Goal: Information Seeking & Learning: Find specific fact

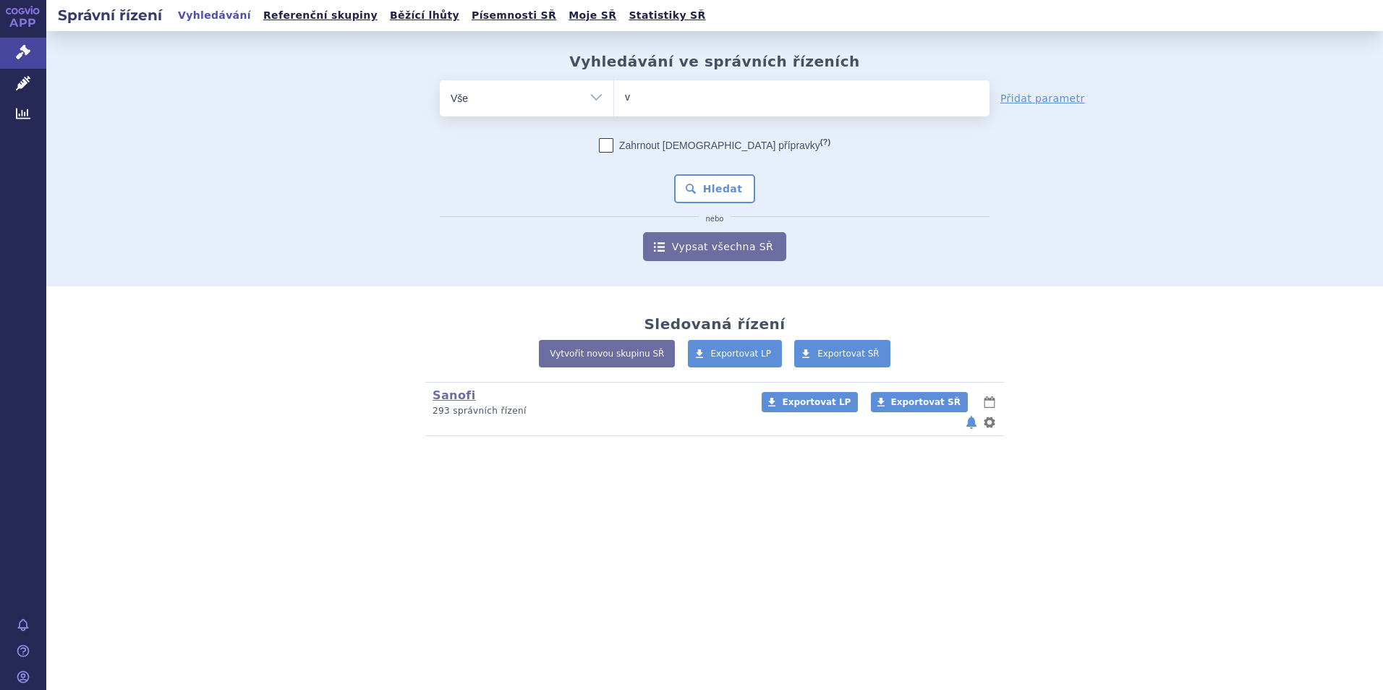
type input "va"
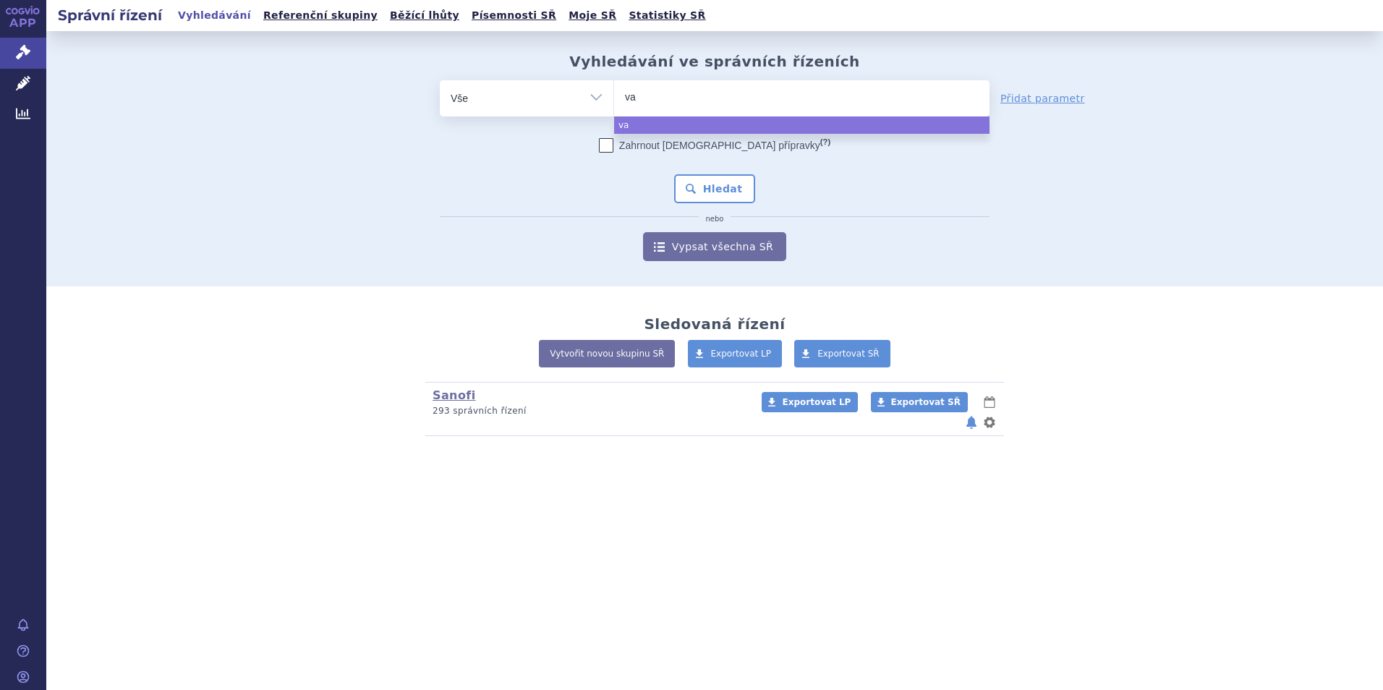
type input "vax"
type input "vaxi"
type input "vaxig"
type input "vaxigrip"
select select "vaxigrip"
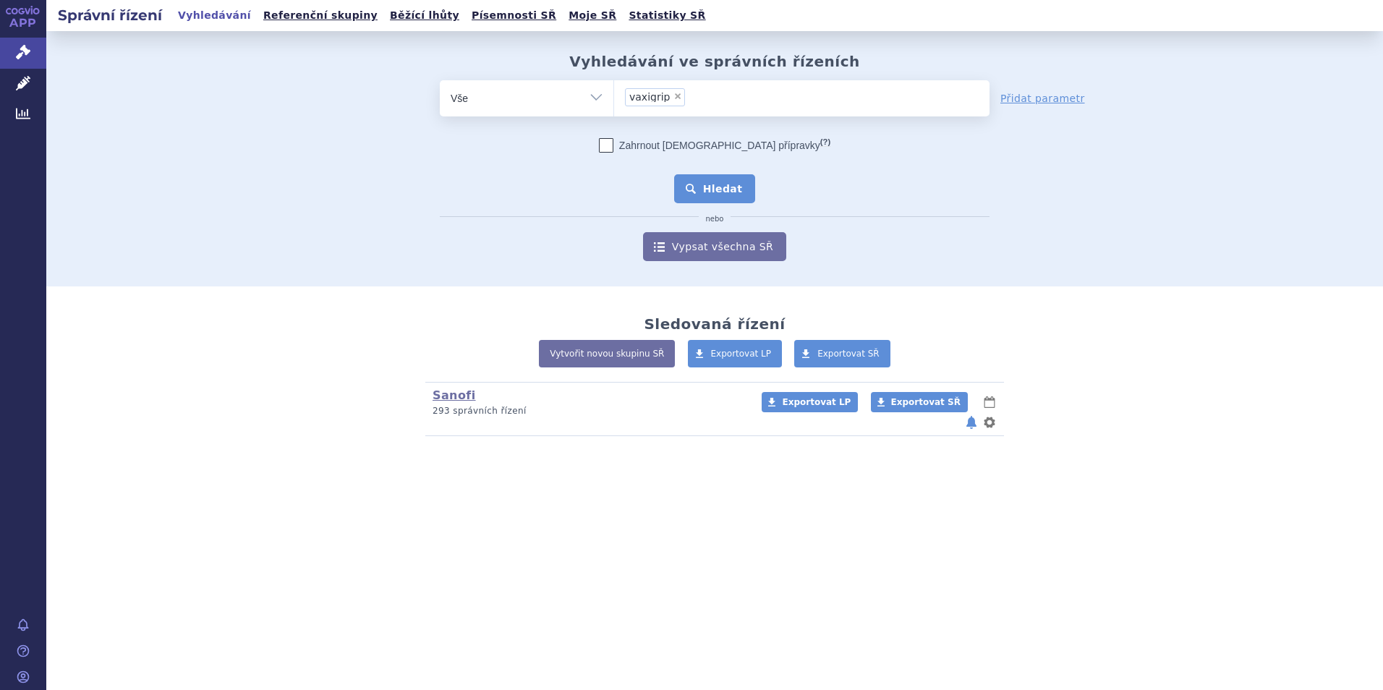
click at [726, 187] on button "Hledat" at bounding box center [715, 188] width 82 height 29
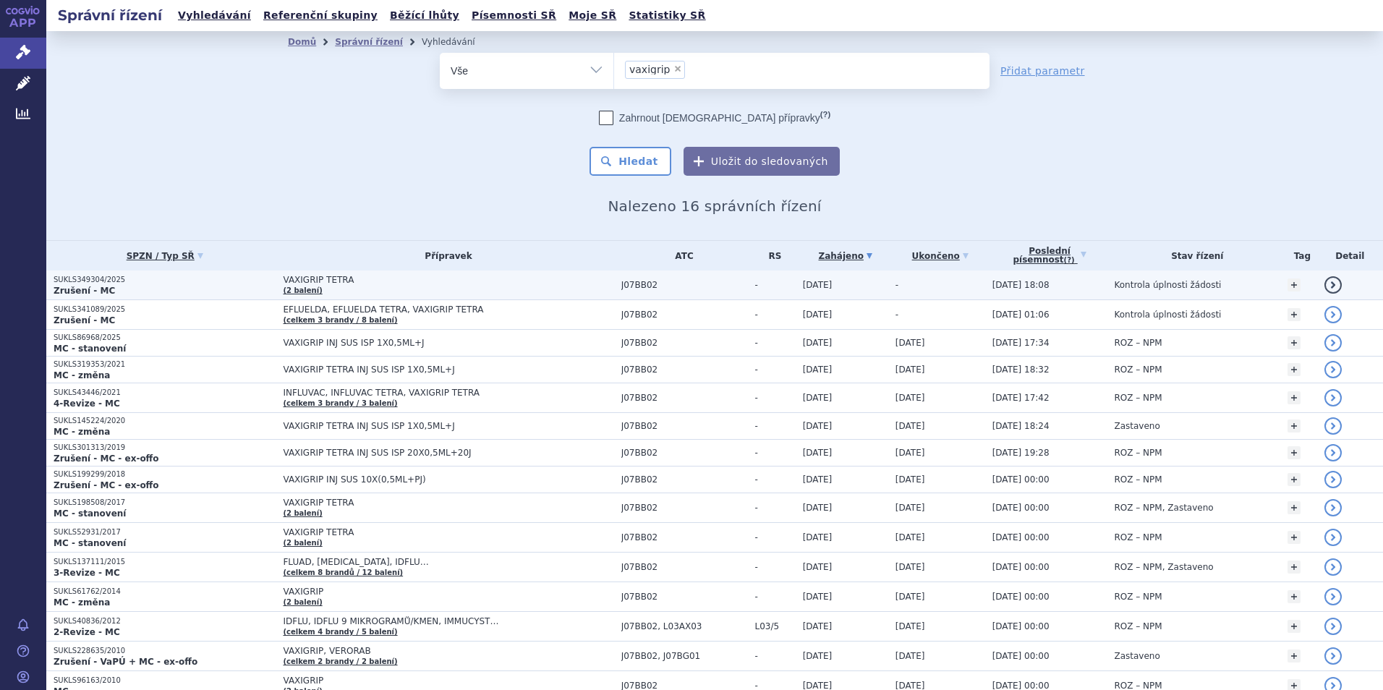
click at [1326, 286] on link "detail" at bounding box center [1332, 284] width 17 height 17
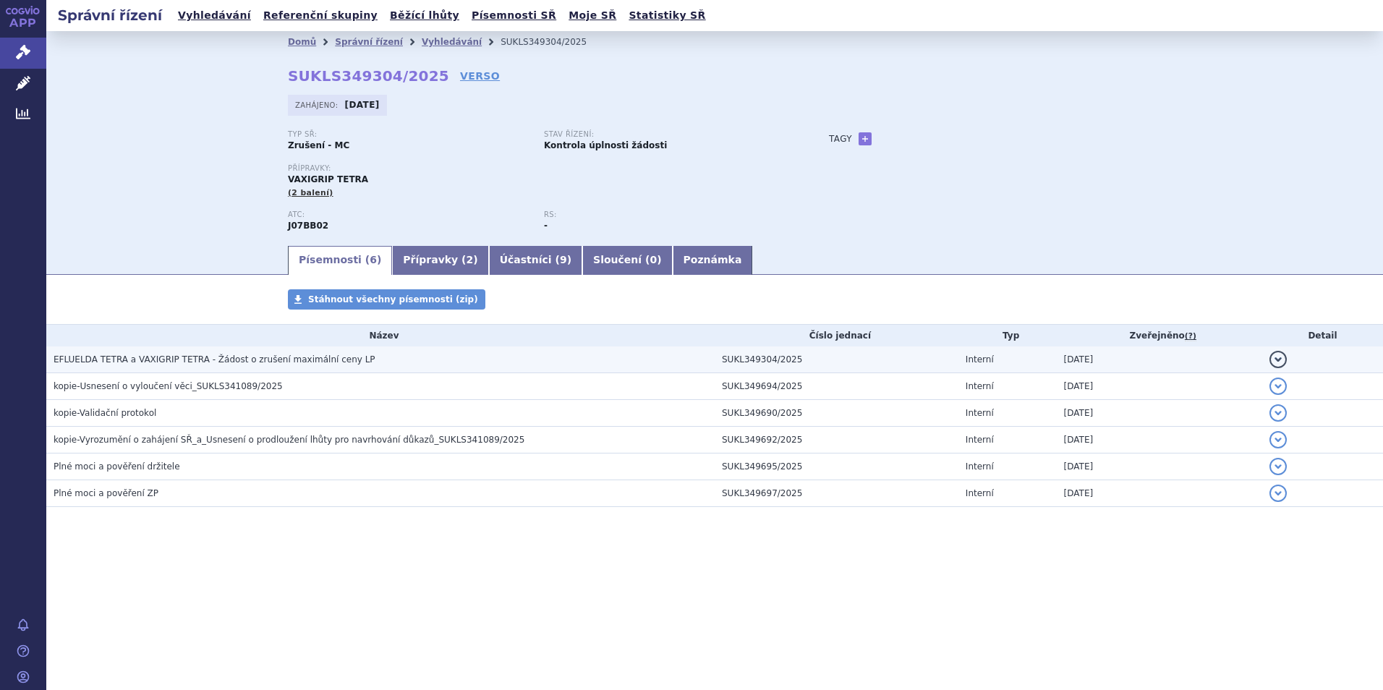
click at [159, 359] on span "EFLUELDA TETRA a VAXIGRIP TETRA - Žádost o zrušení maximální ceny LP" at bounding box center [215, 359] width 322 height 10
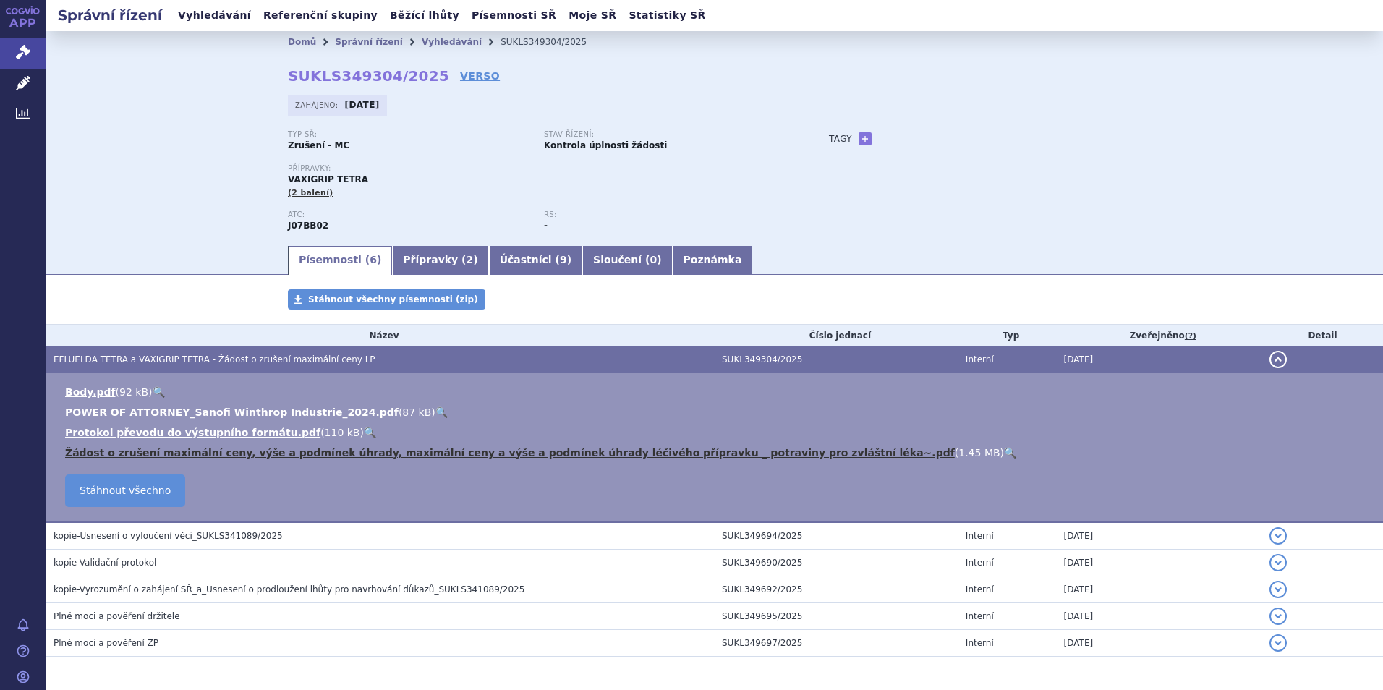
click at [155, 453] on link "Žádost o zrušení maximální ceny, výše a podmínek úhrady, maximální ceny a výše …" at bounding box center [510, 453] width 890 height 12
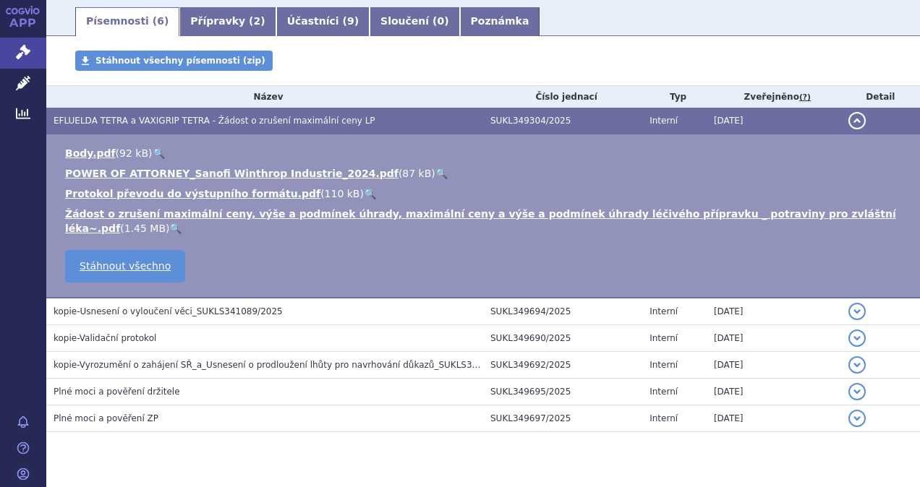
scroll to position [255, 0]
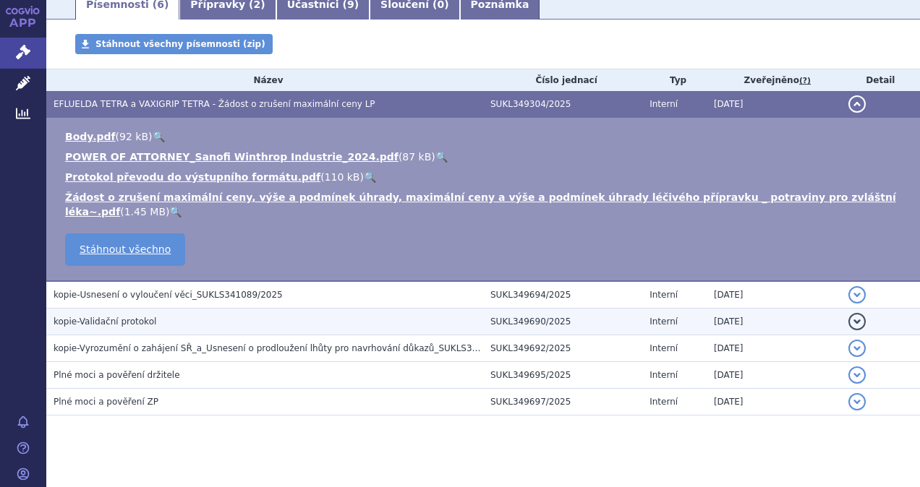
click at [848, 313] on button "detail" at bounding box center [856, 321] width 17 height 17
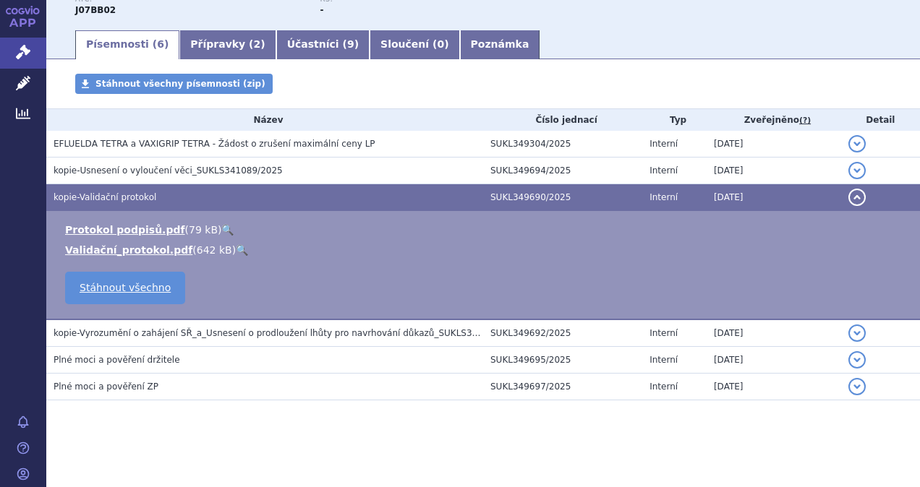
scroll to position [215, 0]
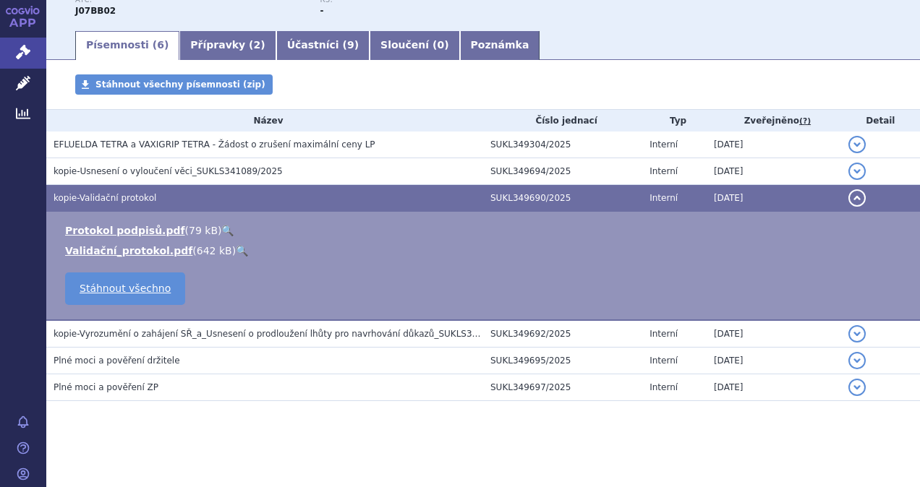
click at [221, 231] on link "🔍" at bounding box center [227, 231] width 12 height 12
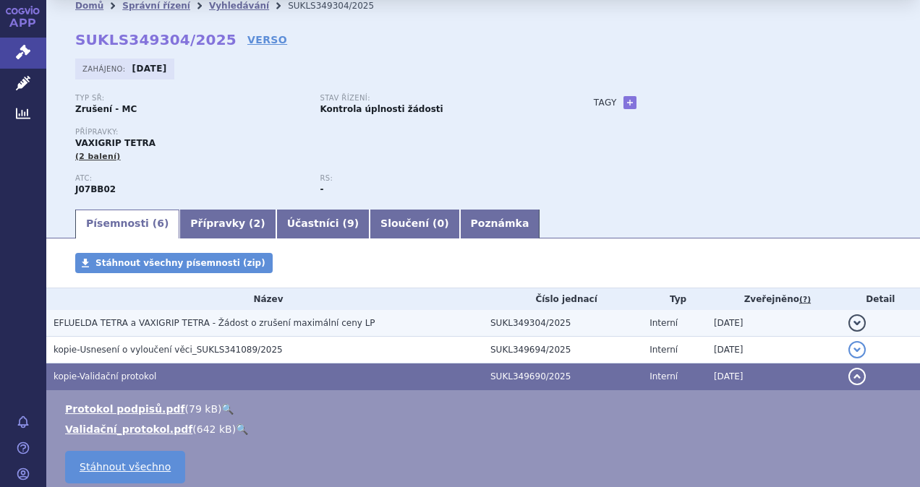
scroll to position [0, 0]
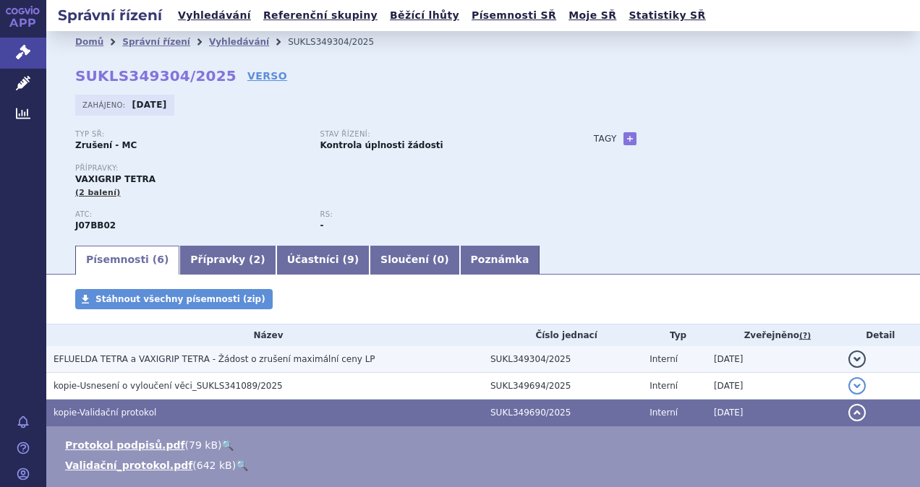
click at [848, 363] on button "detail" at bounding box center [856, 359] width 17 height 17
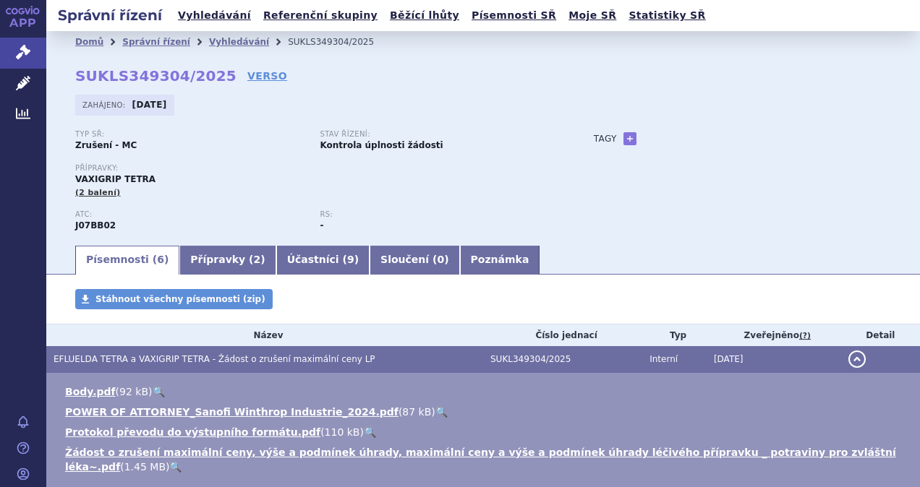
scroll to position [145, 0]
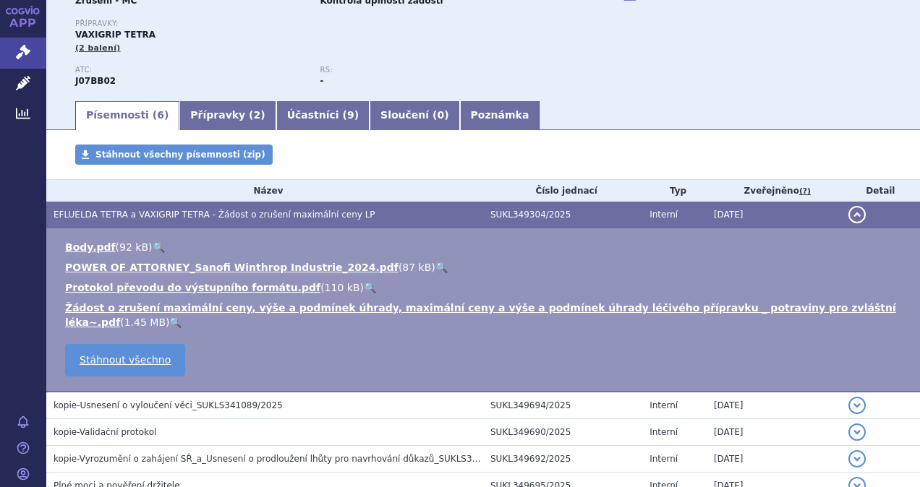
click at [182, 317] on link "🔍" at bounding box center [175, 323] width 12 height 12
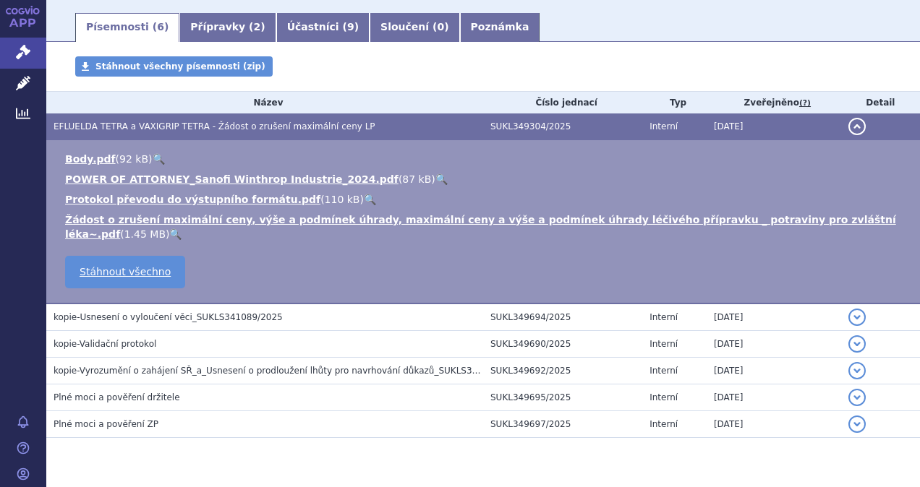
scroll to position [235, 0]
